Goal: Navigation & Orientation: Find specific page/section

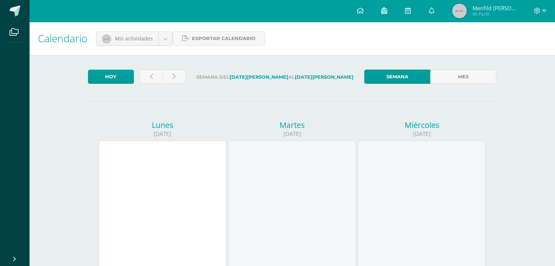
click at [386, 9] on icon at bounding box center [384, 10] width 6 height 7
click at [409, 8] on icon at bounding box center [408, 10] width 6 height 7
click at [387, 12] on icon at bounding box center [384, 10] width 6 height 7
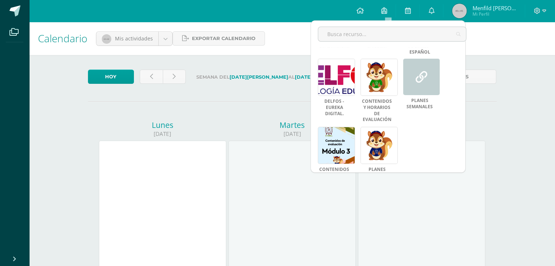
scroll to position [130, 0]
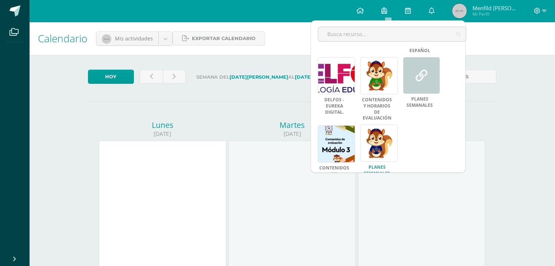
click at [376, 145] on link at bounding box center [378, 143] width 37 height 37
